Goal: Information Seeking & Learning: Find contact information

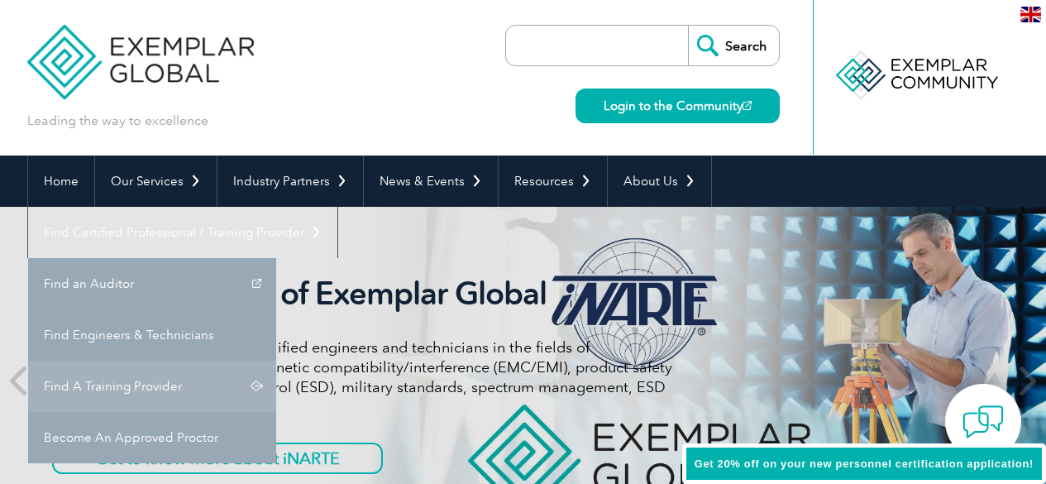
click at [276, 361] on link "Find A Training Provider" at bounding box center [152, 386] width 248 height 51
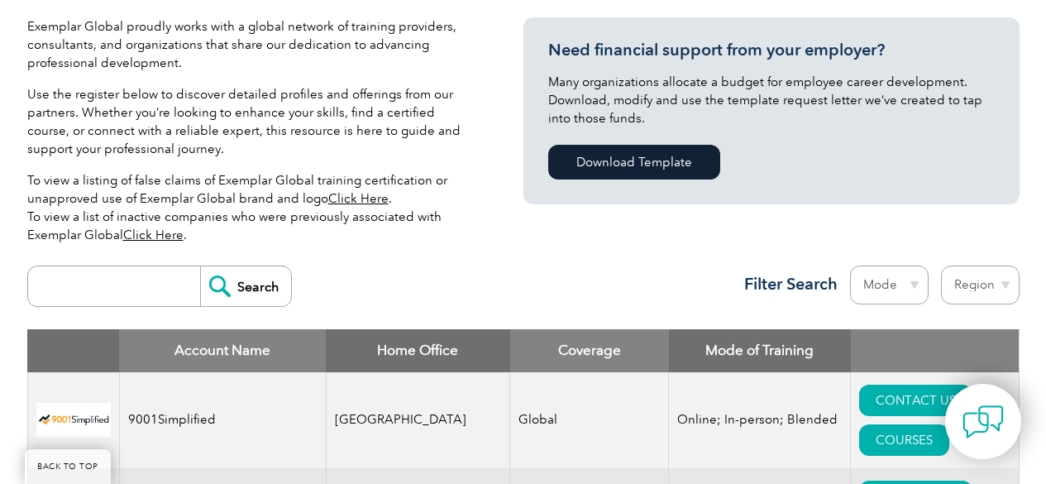
scroll to position [579, 0]
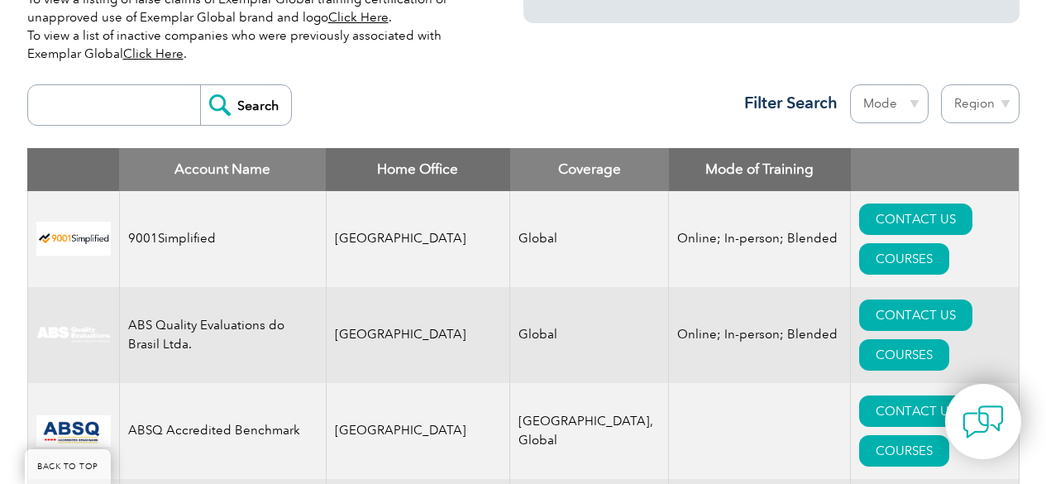
click at [122, 108] on input "search" at bounding box center [118, 105] width 164 height 40
type input "i"
click at [974, 103] on select "Region [GEOGRAPHIC_DATA] [GEOGRAPHIC_DATA] [GEOGRAPHIC_DATA] [GEOGRAPHIC_DATA] …" at bounding box center [980, 103] width 79 height 39
click at [941, 84] on select "Region [GEOGRAPHIC_DATA] [GEOGRAPHIC_DATA] [GEOGRAPHIC_DATA] [GEOGRAPHIC_DATA] …" at bounding box center [980, 103] width 79 height 39
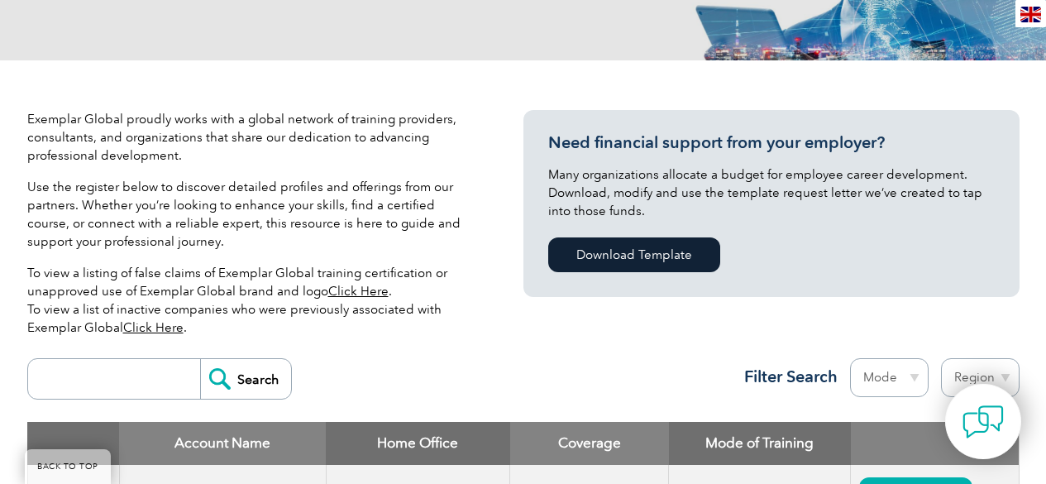
scroll to position [385, 0]
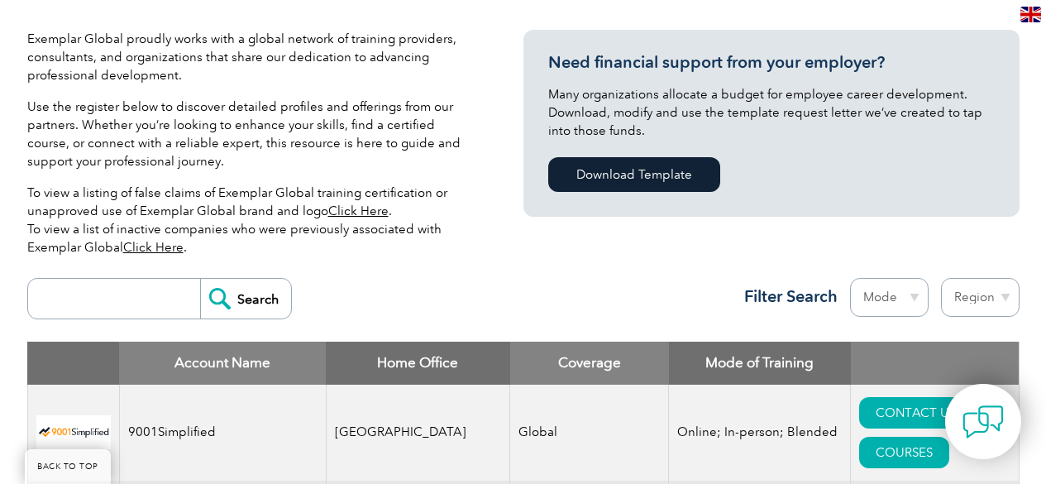
click at [142, 295] on input "search" at bounding box center [118, 299] width 164 height 40
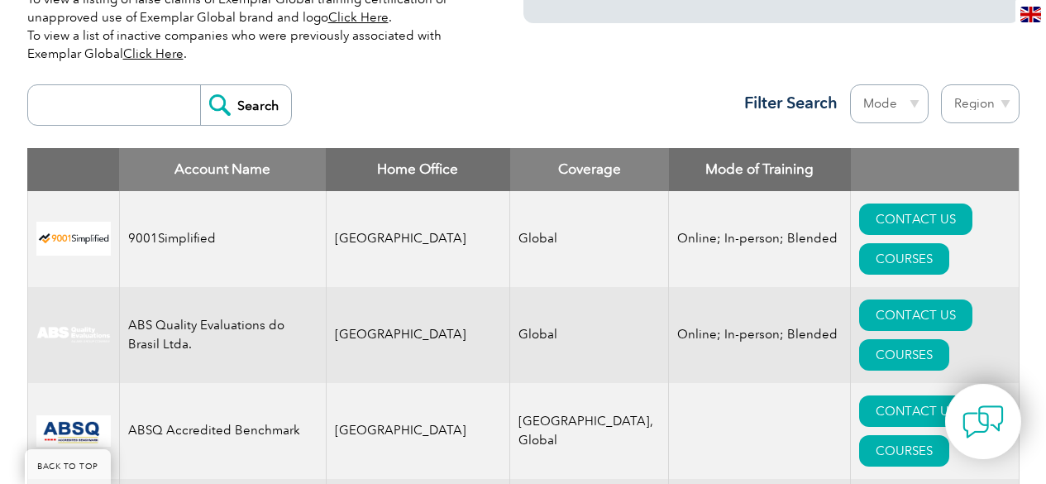
click at [890, 106] on select "Mode Online In-person Blended" at bounding box center [889, 103] width 79 height 39
click at [965, 98] on select "Region Australia Bahrain Bangladesh Brazil Canada Colombia Dominican Republic E…" at bounding box center [980, 103] width 79 height 39
click at [941, 84] on select "Region Australia Bahrain Bangladesh Brazil Canada Colombia Dominican Republic E…" at bounding box center [980, 103] width 79 height 39
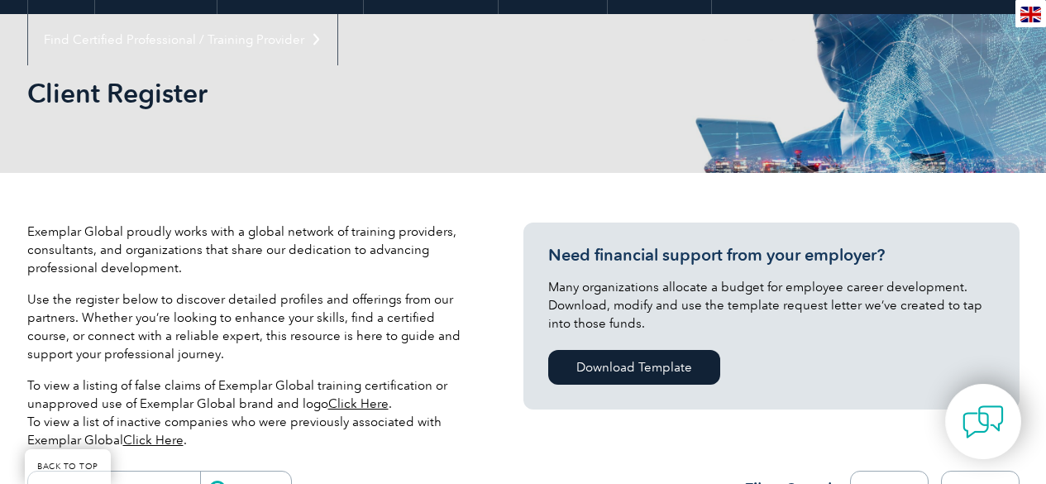
scroll to position [385, 0]
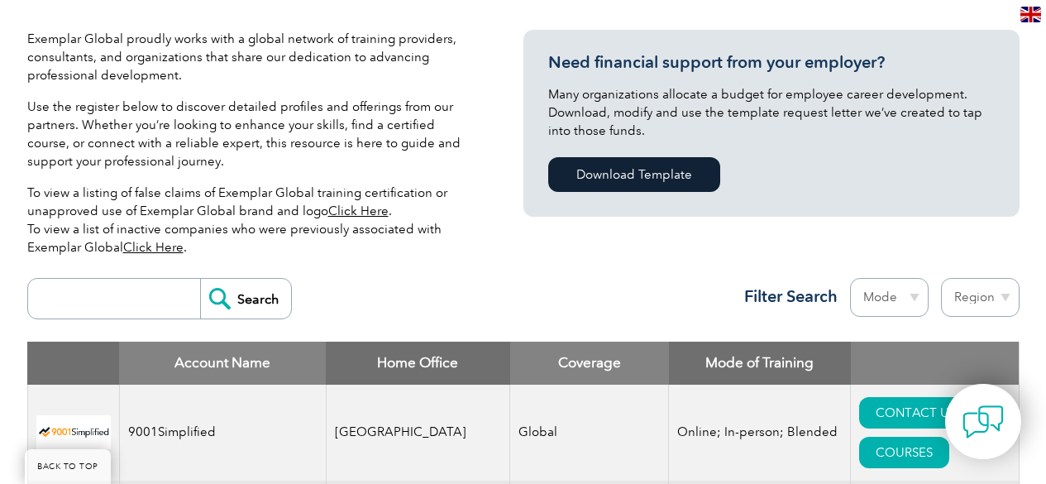
click at [977, 297] on select "Region Australia Bahrain Bangladesh Brazil Canada Colombia Dominican Republic E…" at bounding box center [980, 297] width 79 height 39
select select "[GEOGRAPHIC_DATA]"
click at [941, 278] on select "Region Australia Bahrain Bangladesh Brazil Canada Colombia Dominican Republic E…" at bounding box center [980, 297] width 79 height 39
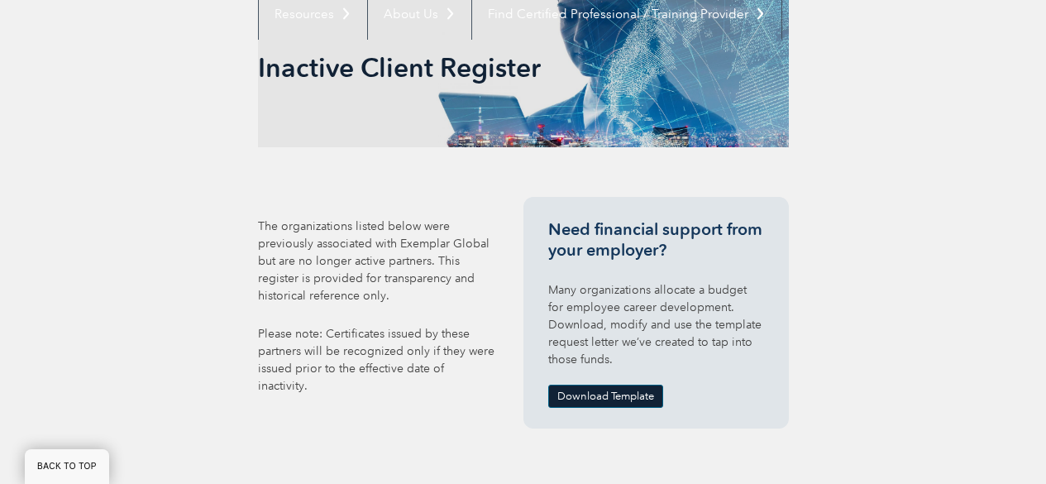
scroll to position [445, 0]
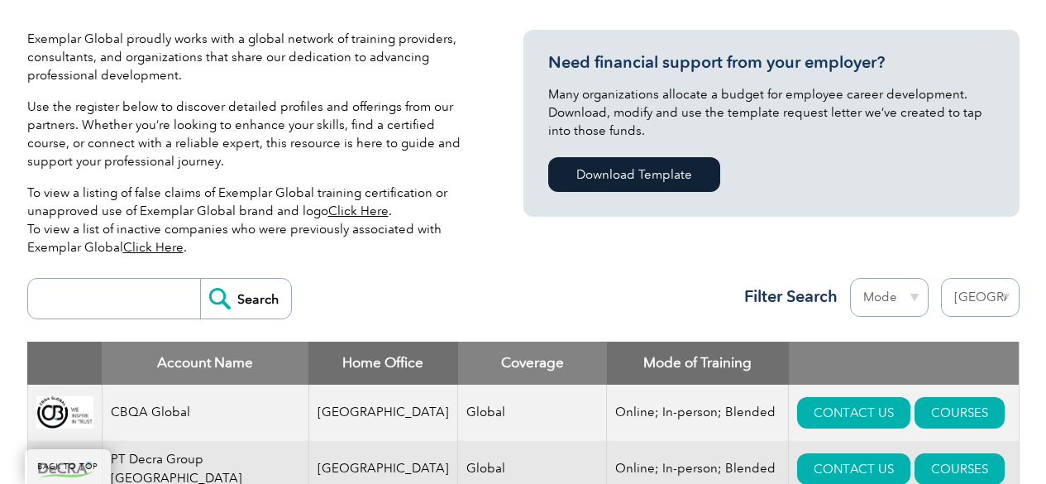
scroll to position [579, 0]
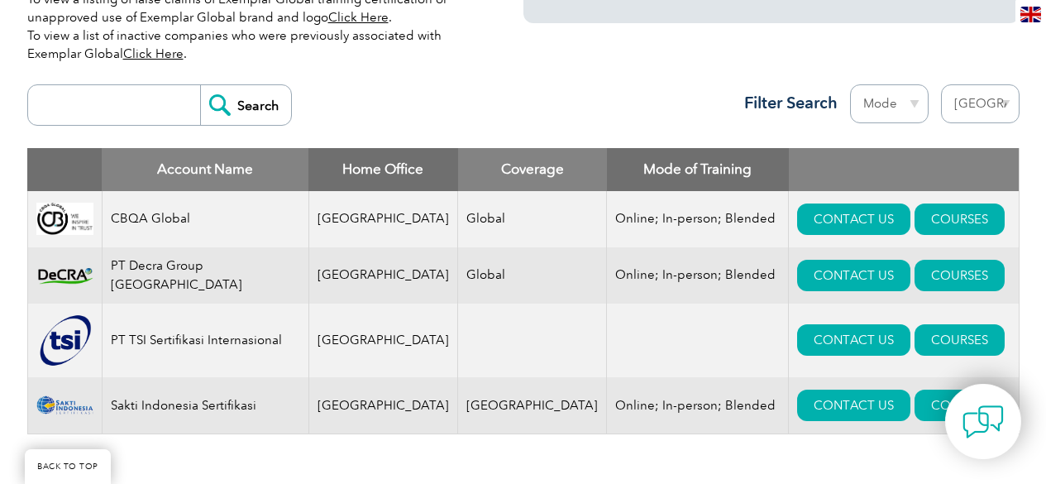
click at [982, 110] on select "Region [GEOGRAPHIC_DATA] [GEOGRAPHIC_DATA] [GEOGRAPHIC_DATA] [GEOGRAPHIC_DATA] …" at bounding box center [980, 103] width 79 height 39
select select "[GEOGRAPHIC_DATA]"
click at [941, 84] on select "Region [GEOGRAPHIC_DATA] [GEOGRAPHIC_DATA] [GEOGRAPHIC_DATA] [GEOGRAPHIC_DATA] …" at bounding box center [980, 103] width 79 height 39
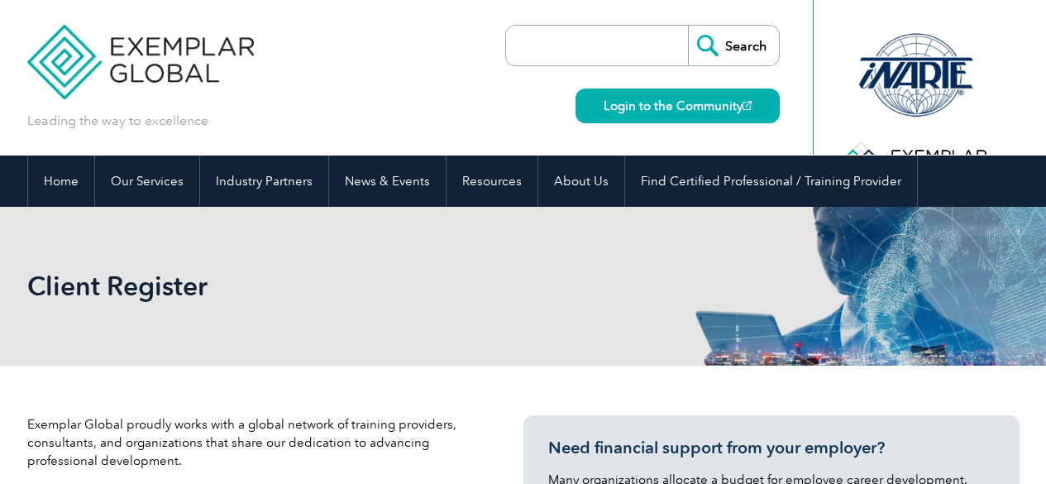
select select "[GEOGRAPHIC_DATA]"
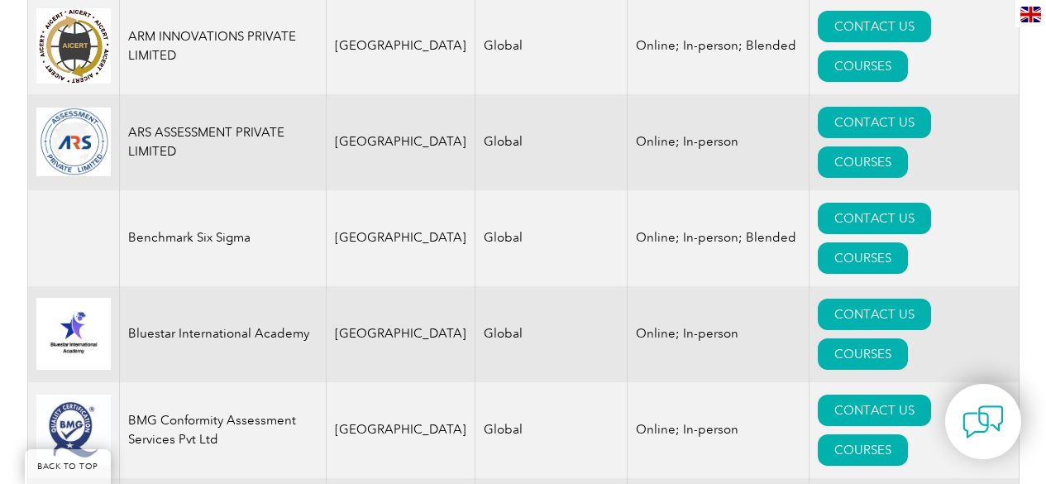
scroll to position [964, 0]
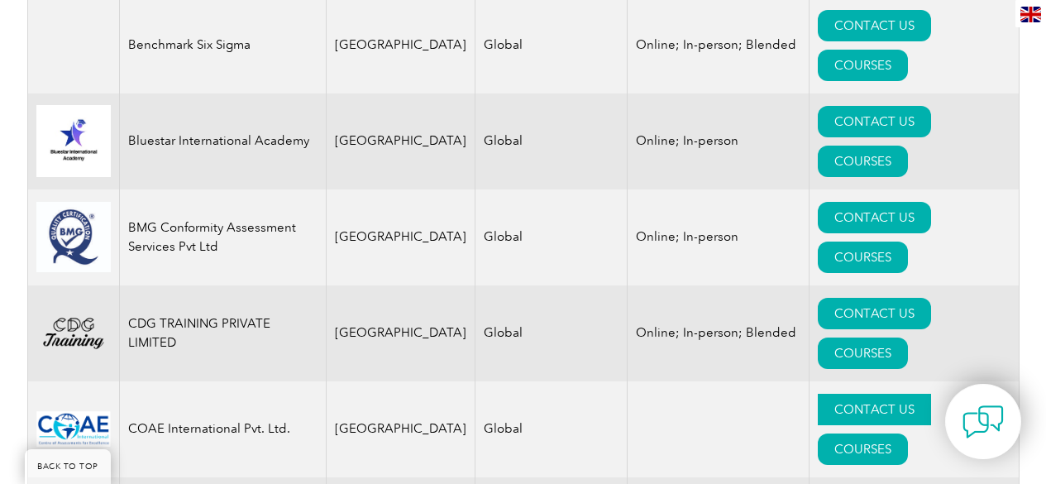
click at [818, 394] on link "CONTACT US" at bounding box center [874, 409] width 113 height 31
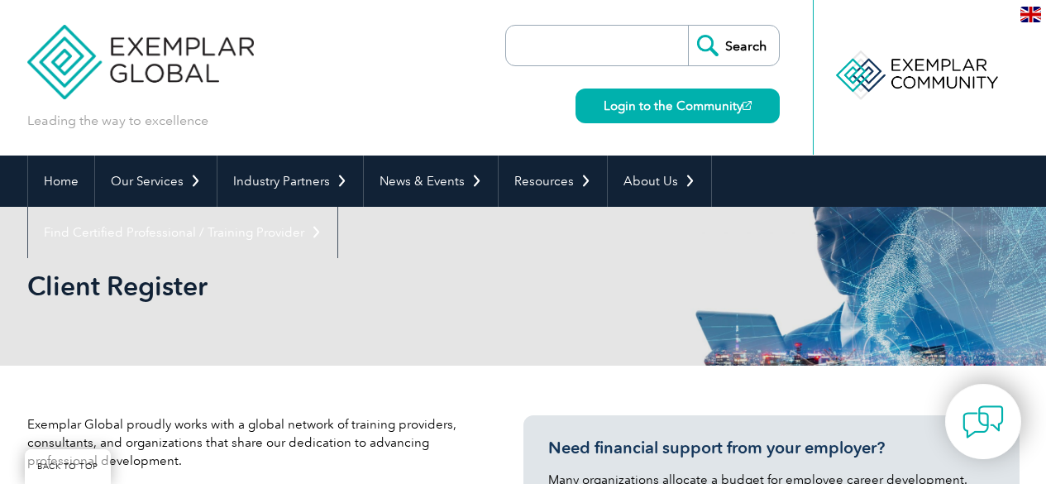
select select "[GEOGRAPHIC_DATA]"
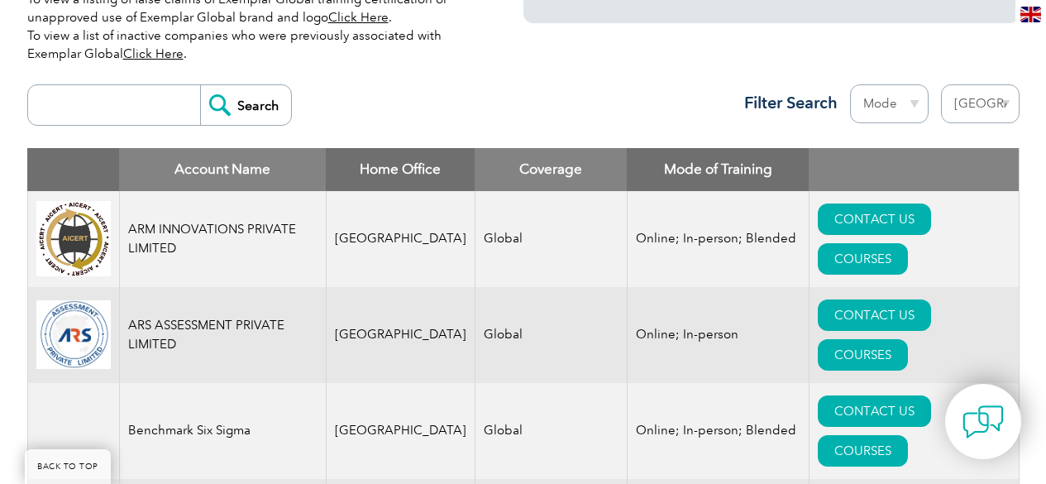
scroll to position [771, 0]
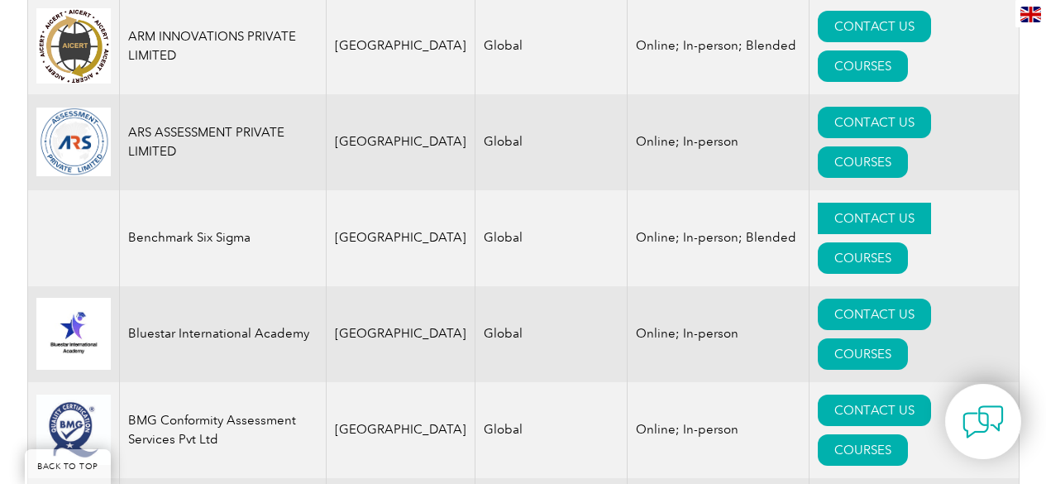
click at [818, 208] on link "CONTACT US" at bounding box center [874, 218] width 113 height 31
click at [818, 299] on link "CONTACT US" at bounding box center [874, 314] width 113 height 31
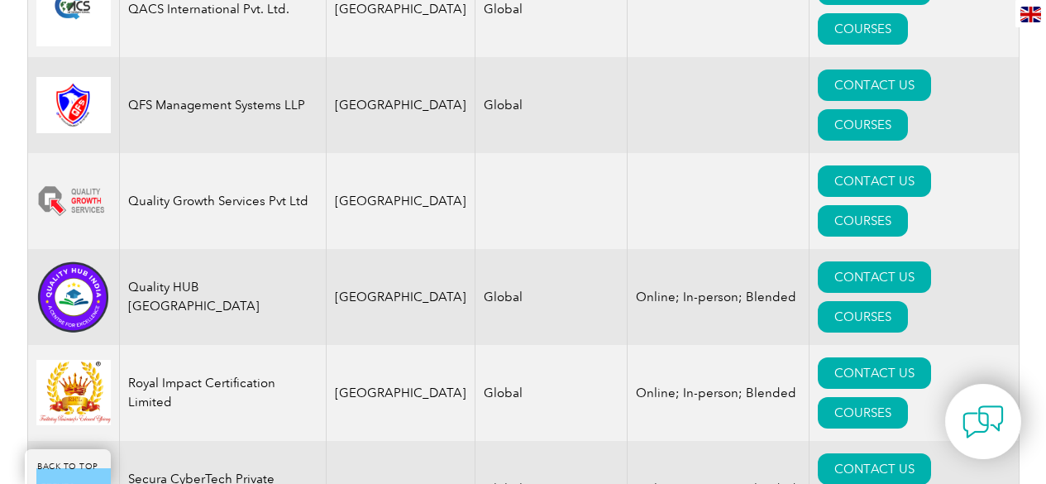
scroll to position [3511, 0]
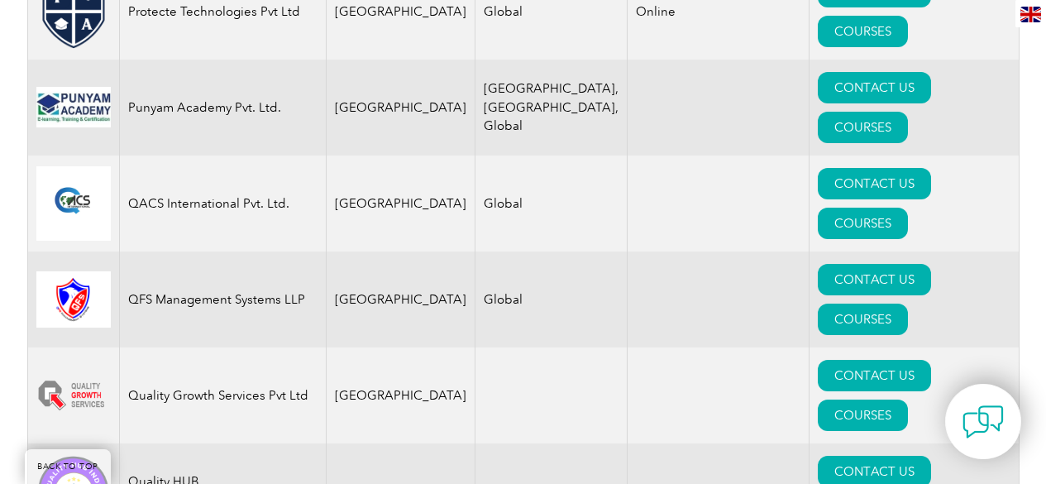
scroll to position [3125, 0]
